Goal: Information Seeking & Learning: Find specific fact

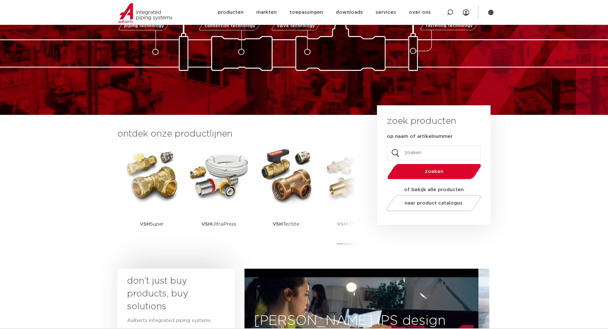
scroll to position [64, 0]
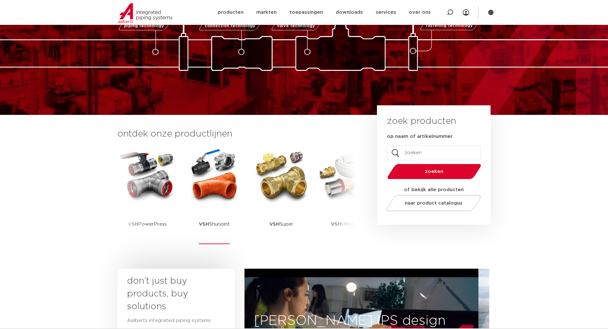
click at [233, 193] on img at bounding box center [214, 175] width 57 height 57
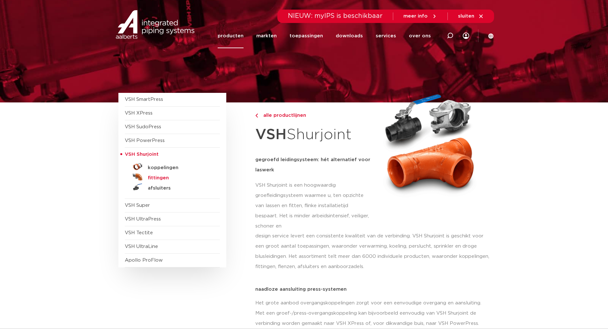
click at [164, 178] on h5 "fittingen" at bounding box center [179, 178] width 63 height 6
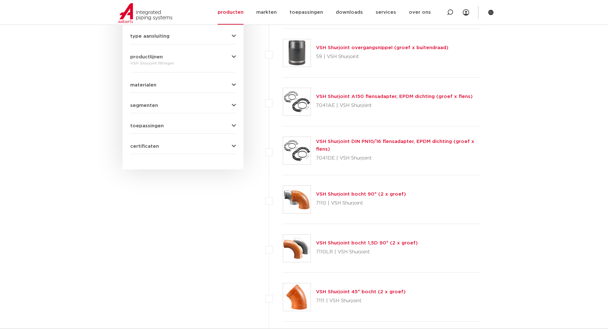
scroll to position [302, 0]
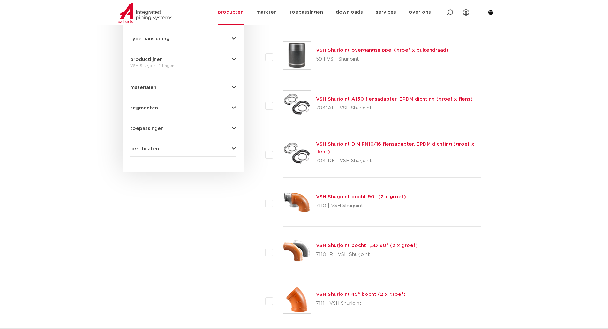
click at [354, 195] on link "VSH Shurjoint bocht 90° (2 x groef)" at bounding box center [361, 197] width 90 height 5
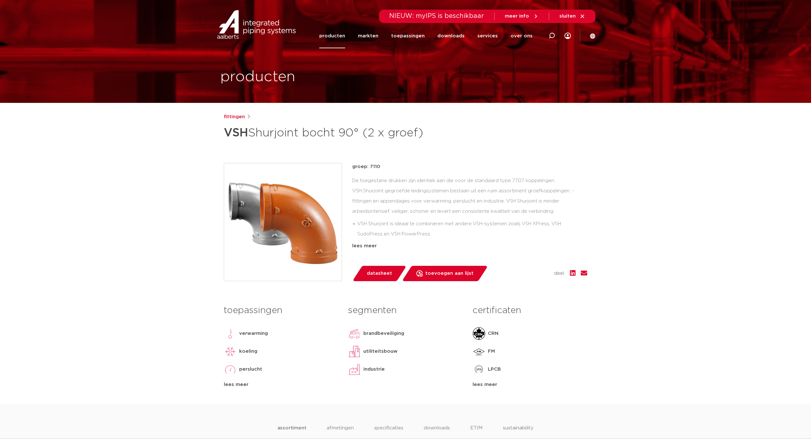
click at [233, 121] on div "fittingen VSH Shurjoint bocht 90° (2 x groef)" at bounding box center [405, 127] width 363 height 29
click at [238, 117] on link "fittingen" at bounding box center [234, 117] width 21 height 8
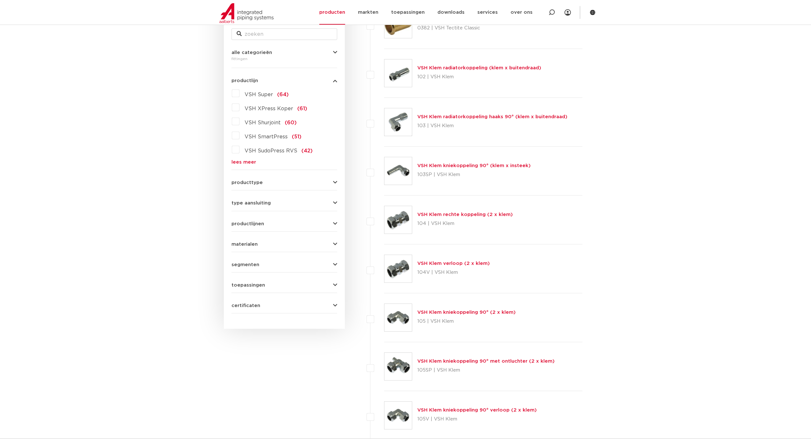
scroll to position [4, 0]
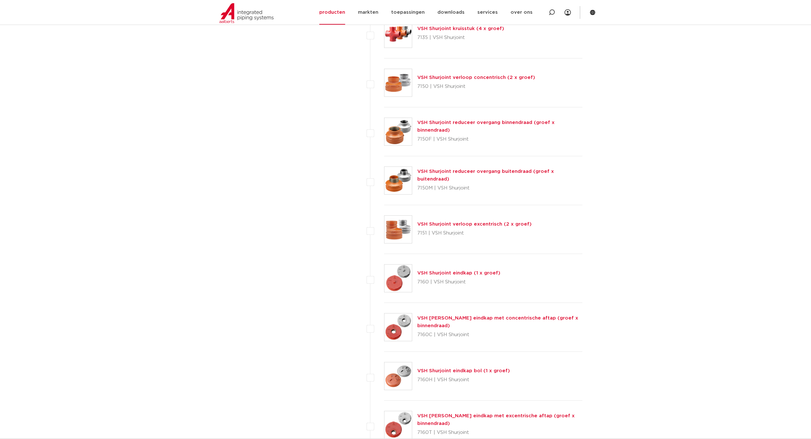
scroll to position [1026, 0]
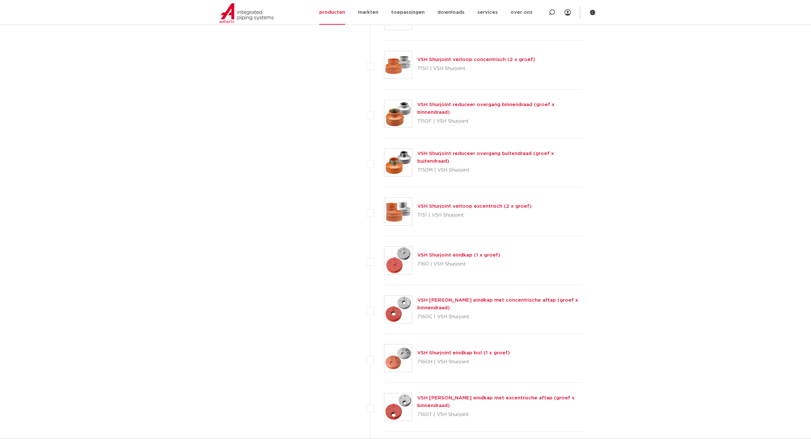
click at [488, 161] on link "VSH Shurjoint reduceer overgang buitendraad (groef x buitendraad)" at bounding box center [485, 157] width 137 height 12
click at [445, 202] on div "VSH Shurjoint verloop excentrisch (2 x groef) 7151 | VSH Shurjoint" at bounding box center [483, 211] width 198 height 49
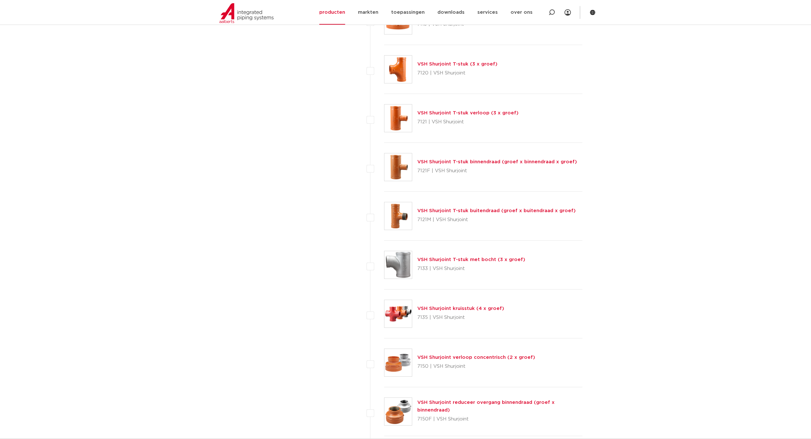
scroll to position [728, 0]
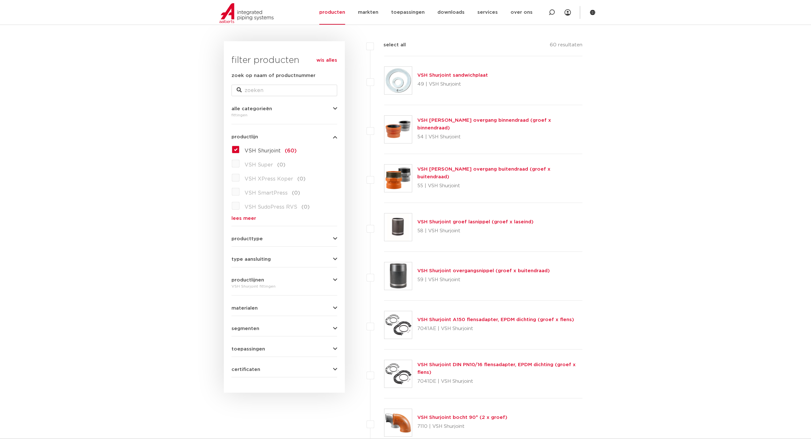
scroll to position [89, 0]
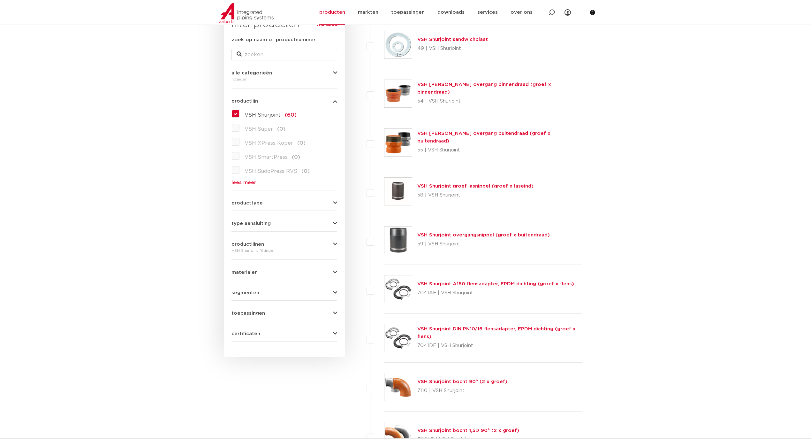
scroll to position [132, 0]
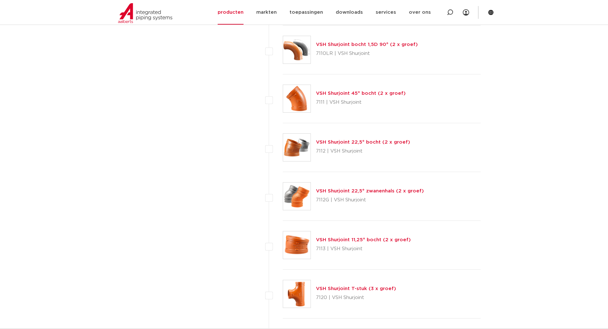
scroll to position [483, 0]
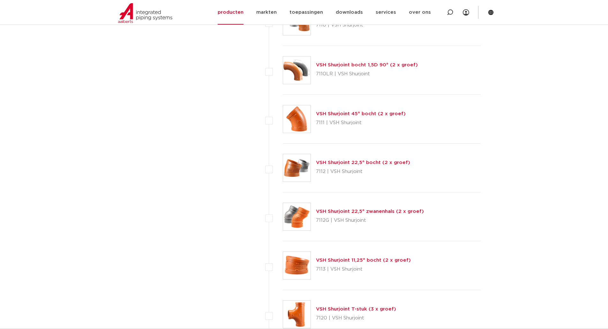
drag, startPoint x: 158, startPoint y: 224, endPoint x: 194, endPoint y: 235, distance: 37.9
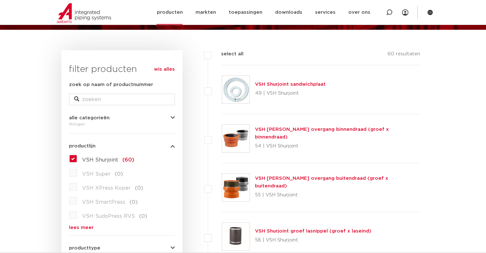
scroll to position [0, 0]
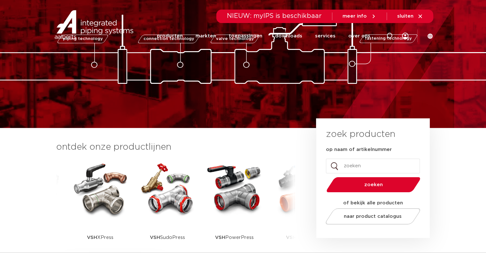
click at [100, 199] on img at bounding box center [100, 188] width 57 height 57
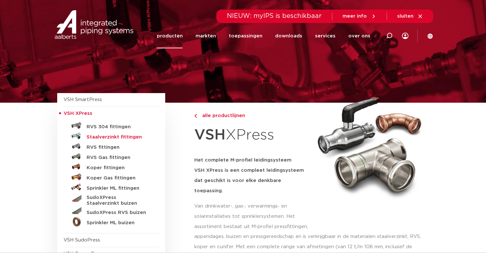
click at [96, 136] on h5 "Staalverzinkt fittingen" at bounding box center [118, 137] width 63 height 6
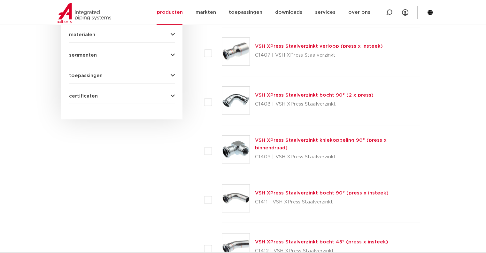
scroll to position [287, 0]
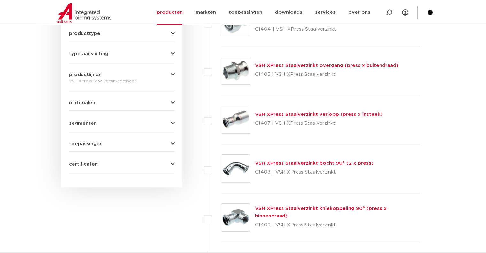
click at [279, 67] on link "VSH XPress Staalverzinkt overgang (press x buitendraad)" at bounding box center [326, 65] width 143 height 5
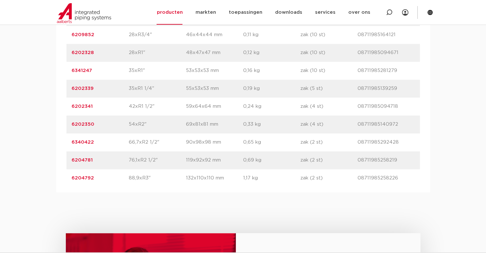
scroll to position [575, 0]
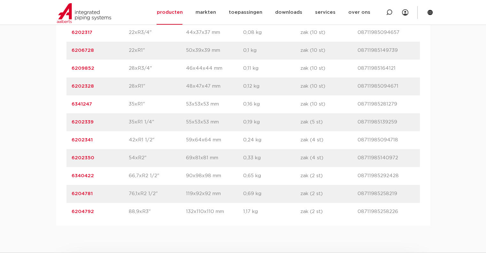
drag, startPoint x: 91, startPoint y: 156, endPoint x: 49, endPoint y: 154, distance: 42.8
click at [49, 154] on div "assortiment afmetingen specificaties downloads ETIM sustainability verwant asso…" at bounding box center [243, 34] width 486 height 381
copy link "6202350"
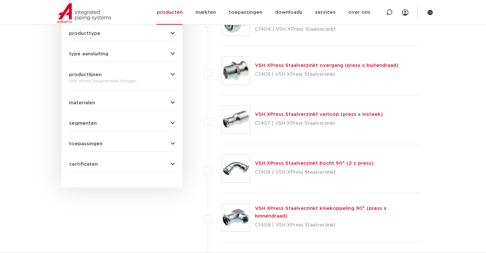
click at [308, 165] on link "VSH XPress Staalverzinkt bocht 90° (2 x press)" at bounding box center [314, 163] width 118 height 5
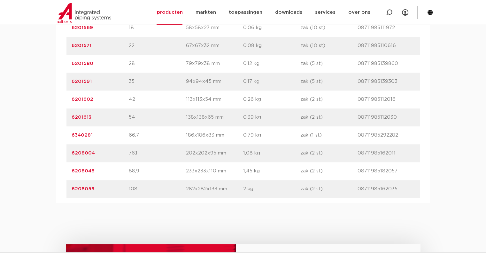
scroll to position [511, 0]
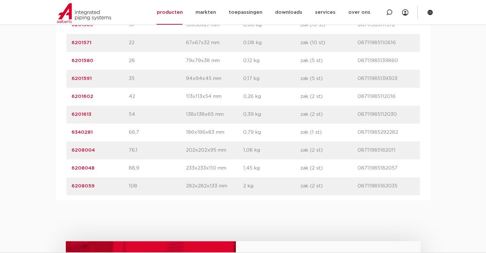
drag, startPoint x: 89, startPoint y: 114, endPoint x: 57, endPoint y: 113, distance: 31.6
click at [57, 113] on div "artikelnummer afmeting afmetingen gewicht verpakking gtin artikelnummer 6201547…" at bounding box center [243, 78] width 374 height 243
copy link "6201613"
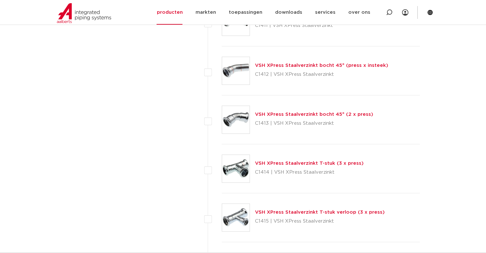
scroll to position [543, 0]
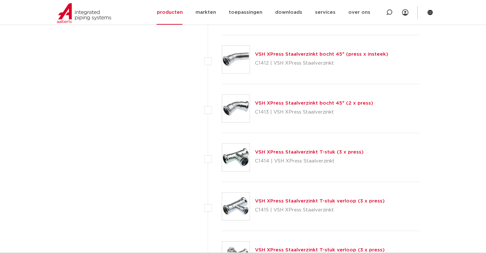
click at [281, 102] on link "VSH XPress Staalverzinkt bocht 45° (2 x press)" at bounding box center [314, 103] width 118 height 5
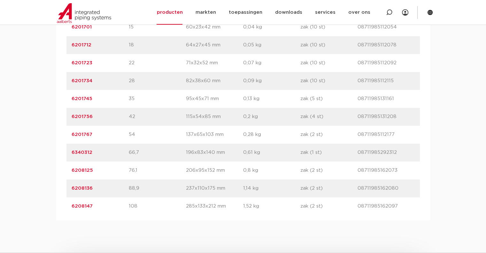
scroll to position [479, 0]
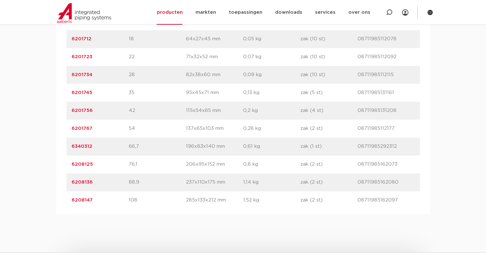
drag, startPoint x: 95, startPoint y: 128, endPoint x: 67, endPoint y: 128, distance: 27.1
click at [67, 128] on div "artikelnummer 6201767 afmeting 54 afmetingen 137x65x103 mm gewicht 0,28 kg verp…" at bounding box center [242, 128] width 353 height 18
copy link "6201767"
click at [47, 89] on div "assortiment afmetingen specificaties downloads ETIM sustainability verwant asso…" at bounding box center [243, 77] width 486 height 274
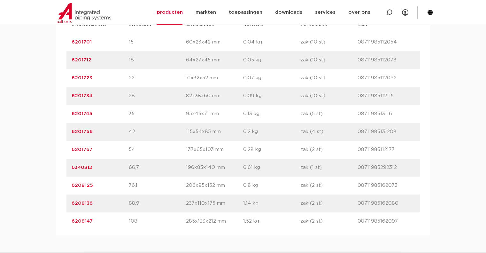
scroll to position [447, 0]
